Goal: Task Accomplishment & Management: Manage account settings

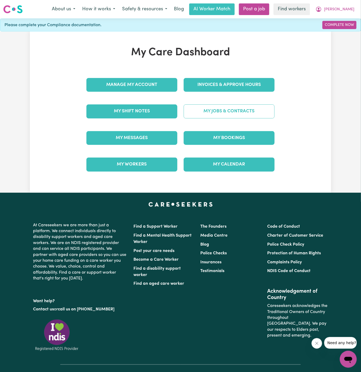
click at [242, 110] on link "My Jobs & Contracts" at bounding box center [229, 111] width 91 height 14
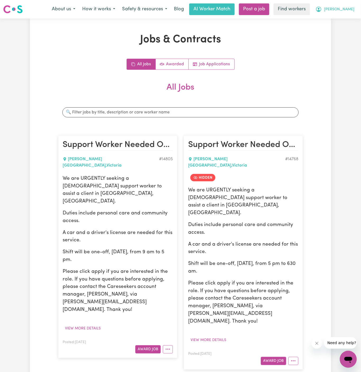
click at [350, 10] on span "[PERSON_NAME]" at bounding box center [339, 10] width 30 height 6
click at [349, 21] on link "My Dashboard" at bounding box center [337, 21] width 42 height 10
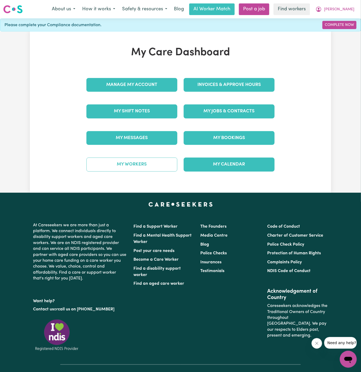
click at [142, 160] on link "My Workers" at bounding box center [131, 164] width 91 height 14
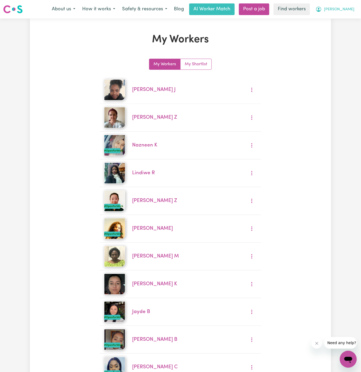
click at [352, 5] on button "[PERSON_NAME]" at bounding box center [335, 9] width 46 height 11
click at [343, 17] on link "My Dashboard" at bounding box center [337, 21] width 42 height 10
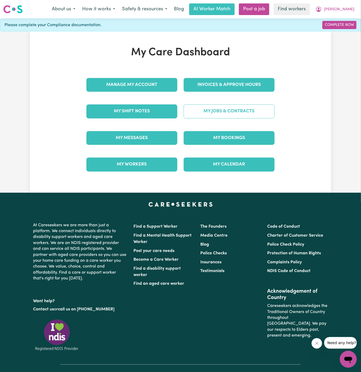
click at [241, 110] on link "My Jobs & Contracts" at bounding box center [229, 111] width 91 height 14
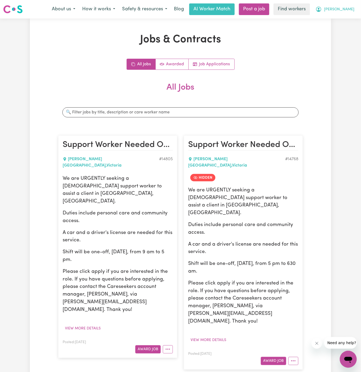
click at [352, 7] on button "[PERSON_NAME]" at bounding box center [335, 9] width 46 height 11
click at [349, 16] on link "My Dashboard" at bounding box center [337, 21] width 42 height 10
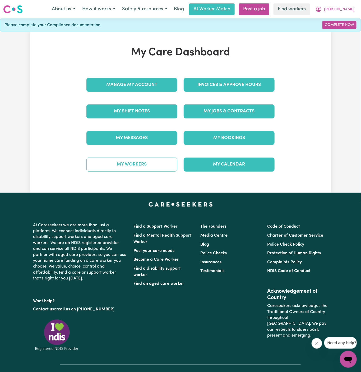
click at [169, 165] on link "My Workers" at bounding box center [131, 164] width 91 height 14
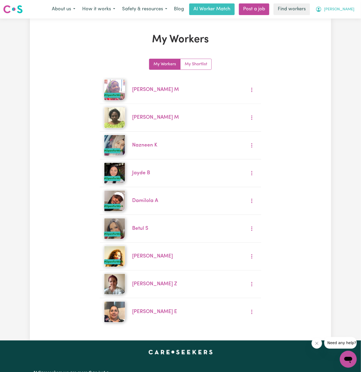
click at [354, 7] on span "[PERSON_NAME]" at bounding box center [339, 10] width 30 height 6
click at [330, 21] on link "My Dashboard" at bounding box center [337, 21] width 42 height 10
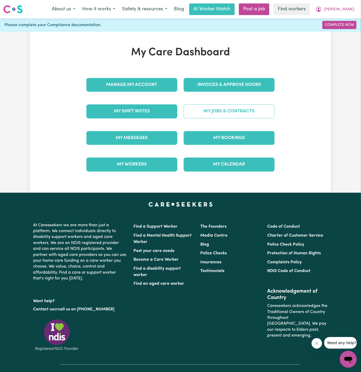
click at [233, 104] on link "My Jobs & Contracts" at bounding box center [229, 111] width 91 height 14
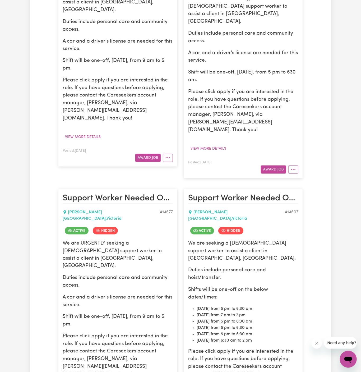
scroll to position [304, 0]
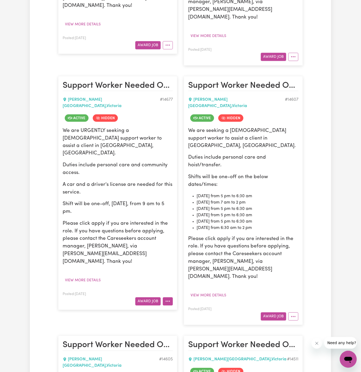
click at [169, 301] on circle "More options" at bounding box center [169, 301] width 1 height 1
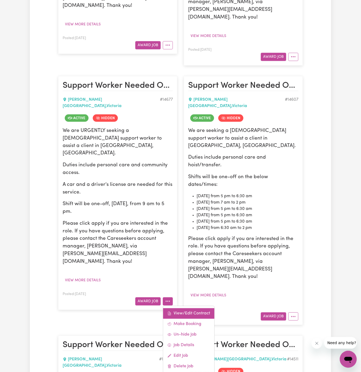
click at [189, 308] on link "View/Edit Contract" at bounding box center [188, 313] width 51 height 11
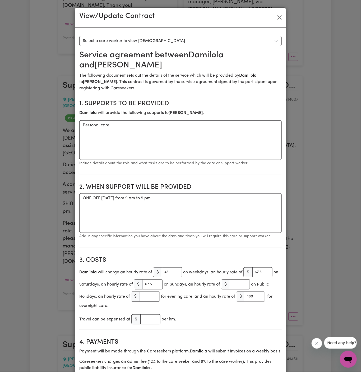
click at [210, 60] on h2 "Service agreement between Damilola and [PERSON_NAME]" at bounding box center [180, 60] width 202 height 20
click at [210, 55] on h2 "Service agreement between Damilola and [PERSON_NAME]" at bounding box center [180, 60] width 202 height 20
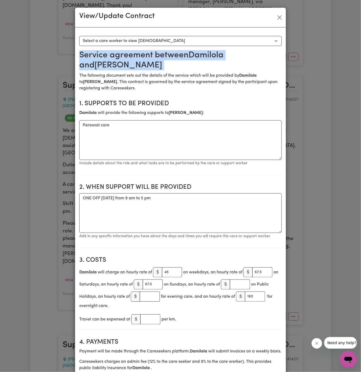
click at [210, 55] on h2 "Service agreement between Damilola and [PERSON_NAME]" at bounding box center [180, 60] width 202 height 20
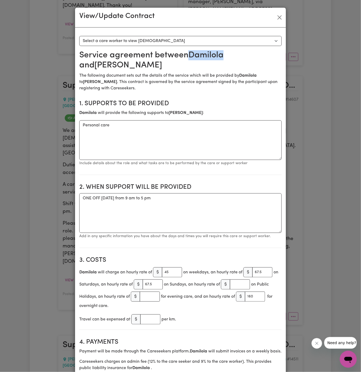
click at [210, 55] on h2 "Service agreement between Damilola and [PERSON_NAME]" at bounding box center [180, 60] width 202 height 20
click at [280, 18] on button "Close" at bounding box center [279, 17] width 8 height 8
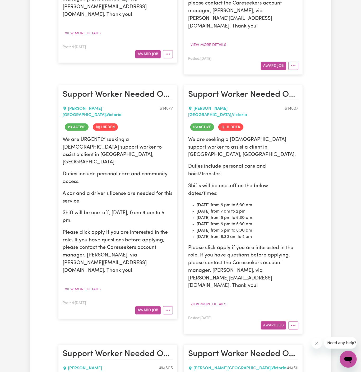
scroll to position [317, 0]
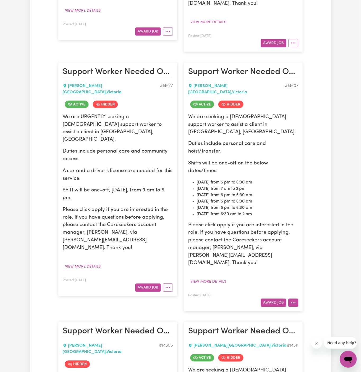
click at [291, 300] on icon "More options" at bounding box center [293, 302] width 5 height 5
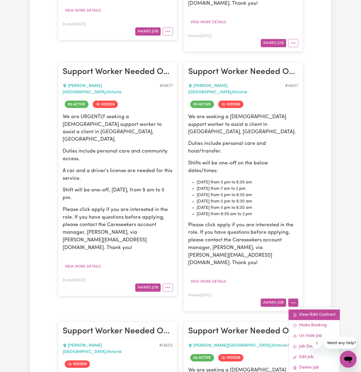
click at [311, 310] on link "View/Edit Contract" at bounding box center [313, 315] width 51 height 11
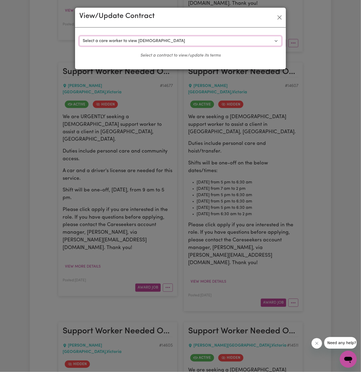
click at [165, 38] on select "Select a care worker to view [DEMOGRAPHIC_DATA] #10374 - [PERSON_NAME] (contrac…" at bounding box center [180, 41] width 202 height 10
click at [280, 17] on button "Close" at bounding box center [279, 17] width 8 height 8
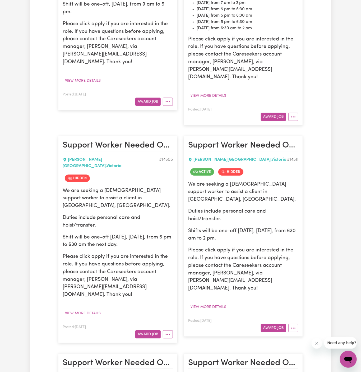
scroll to position [528, 0]
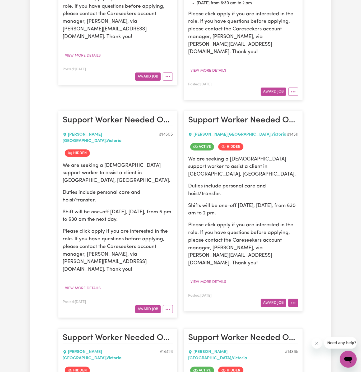
click at [291, 300] on icon "More options" at bounding box center [293, 302] width 5 height 5
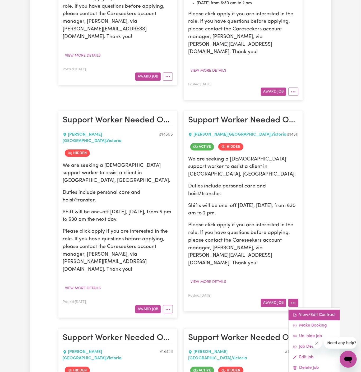
click at [301, 309] on link "View/Edit Contract" at bounding box center [313, 314] width 51 height 11
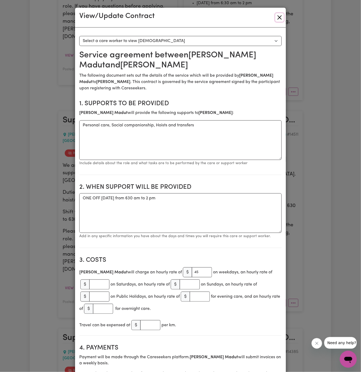
click at [278, 19] on button "Close" at bounding box center [279, 17] width 8 height 8
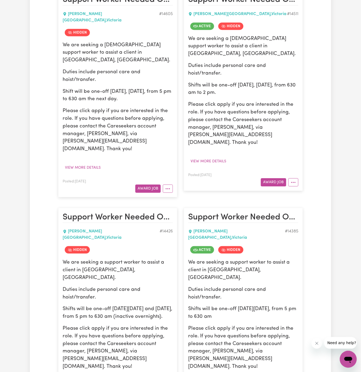
scroll to position [768, 0]
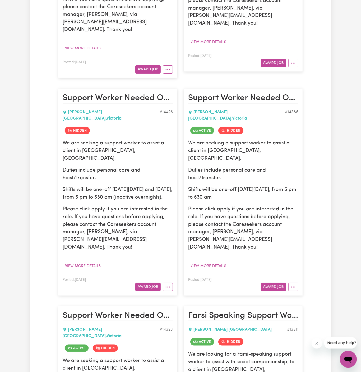
click at [293, 188] on article "Support Worker Needed ONE OFF [DATE][DATE] In [GEOGRAPHIC_DATA], [GEOGRAPHIC_DA…" at bounding box center [243, 191] width 119 height 207
click at [294, 284] on icon "More options" at bounding box center [293, 286] width 5 height 5
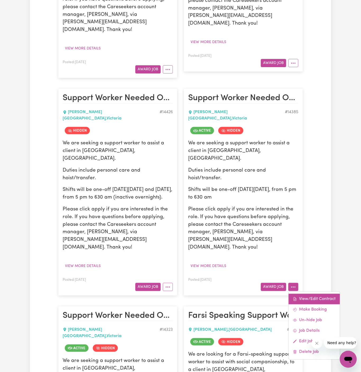
click at [313, 293] on link "View/Edit Contract" at bounding box center [313, 298] width 51 height 11
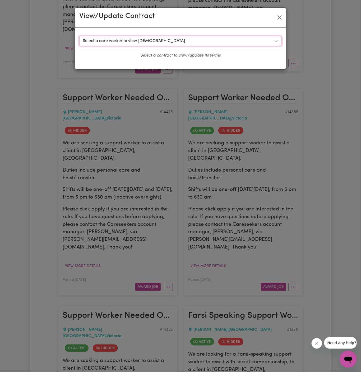
click at [136, 38] on select "Select a care worker to view [DEMOGRAPHIC_DATA] #10239 - [PERSON_NAME] (contrac…" at bounding box center [180, 41] width 202 height 10
click at [281, 17] on button "Close" at bounding box center [279, 17] width 8 height 8
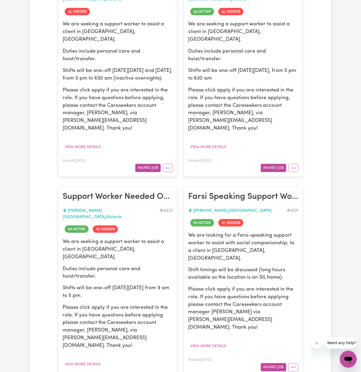
scroll to position [886, 0]
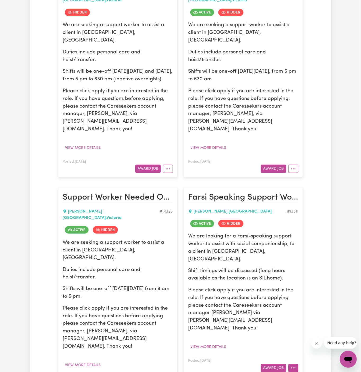
click at [291, 365] on icon "More options" at bounding box center [293, 367] width 5 height 5
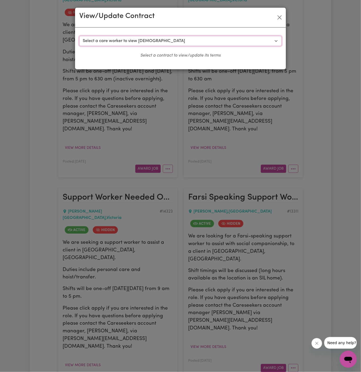
click at [175, 44] on select "Select a care worker to view [DEMOGRAPHIC_DATA] #9652 - [PERSON_NAME] (contract…" at bounding box center [180, 41] width 202 height 10
click at [279, 15] on button "Close" at bounding box center [279, 17] width 8 height 8
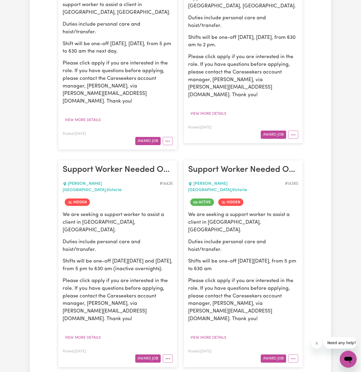
scroll to position [1050, 0]
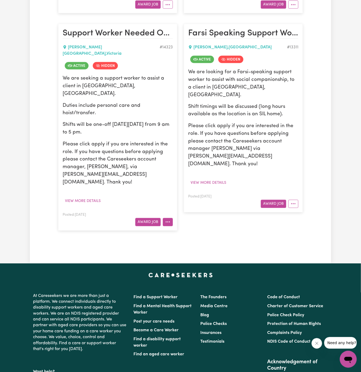
click at [167, 219] on icon "More options" at bounding box center [167, 221] width 5 height 5
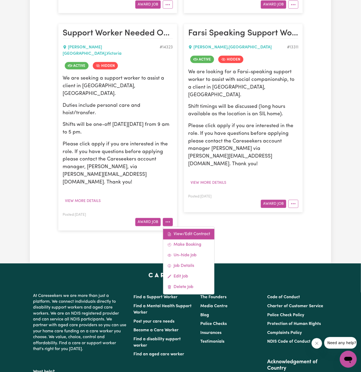
click at [178, 229] on link "View/Edit Contract" at bounding box center [188, 234] width 51 height 11
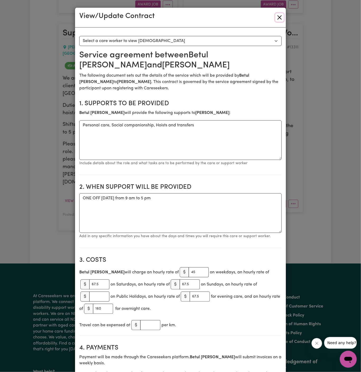
click at [280, 17] on button "Close" at bounding box center [279, 17] width 8 height 8
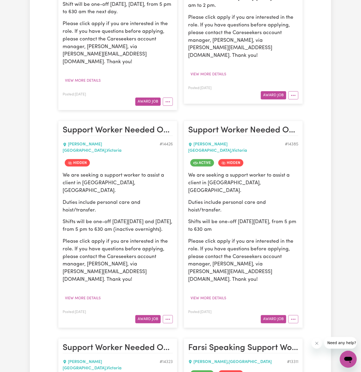
scroll to position [734, 0]
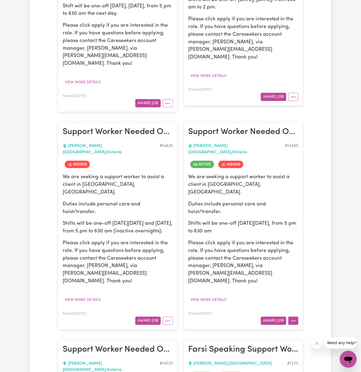
click at [295, 316] on button "More options" at bounding box center [293, 320] width 10 height 8
click at [294, 316] on button "More options" at bounding box center [293, 320] width 10 height 8
click at [308, 327] on link "View/Edit Contract" at bounding box center [313, 332] width 51 height 11
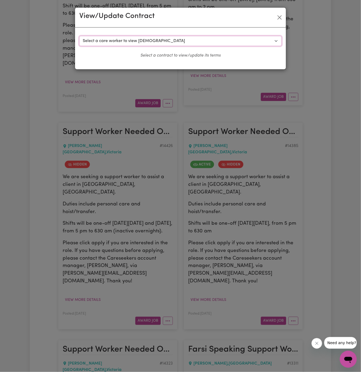
click at [143, 41] on select "Select a care worker to view [DEMOGRAPHIC_DATA] #10239 - [PERSON_NAME] (contrac…" at bounding box center [180, 41] width 202 height 10
click at [279, 17] on button "Close" at bounding box center [279, 17] width 8 height 8
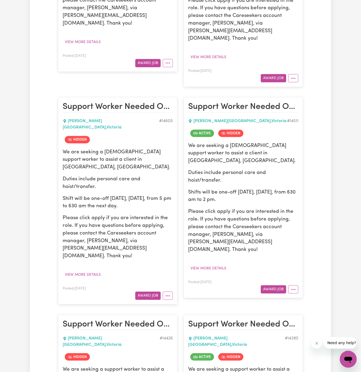
scroll to position [535, 0]
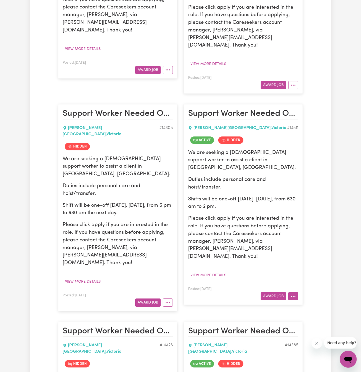
click at [296, 292] on button "More options" at bounding box center [293, 296] width 10 height 8
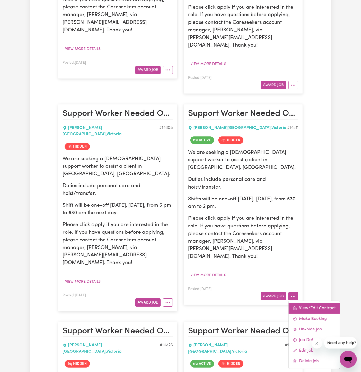
click at [305, 303] on link "View/Edit Contract" at bounding box center [313, 308] width 51 height 11
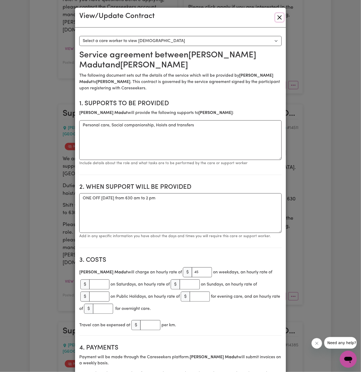
click at [278, 17] on button "Close" at bounding box center [279, 17] width 8 height 8
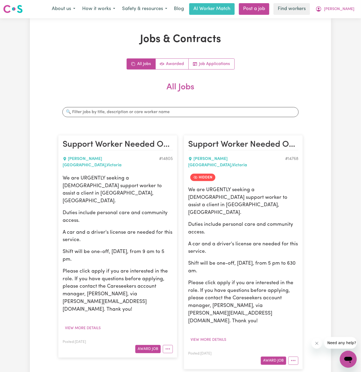
scroll to position [0, 0]
